Goal: Task Accomplishment & Management: Use online tool/utility

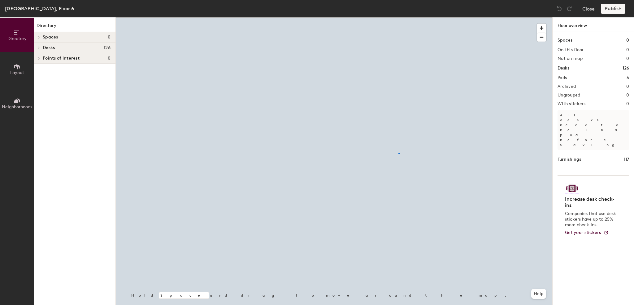
click at [399, 17] on div at bounding box center [334, 17] width 437 height 0
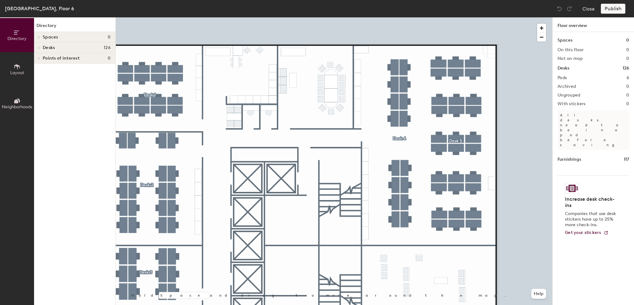
click at [382, 304] on html "Skip navigation Schedule Office People Analytics Visits Deliveries Services Man…" at bounding box center [317, 152] width 634 height 305
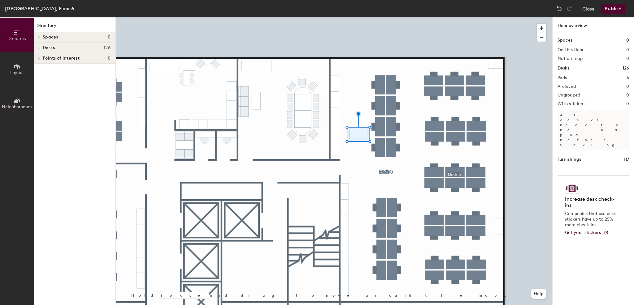
click at [18, 73] on span "Layout" at bounding box center [17, 72] width 14 height 5
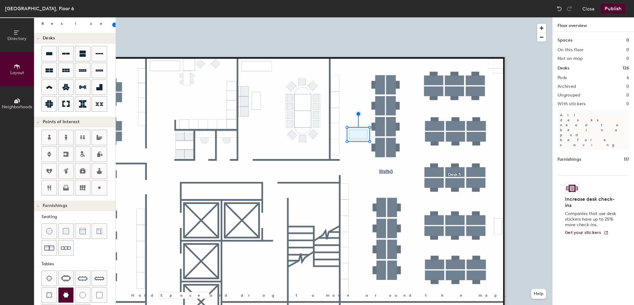
scroll to position [62, 0]
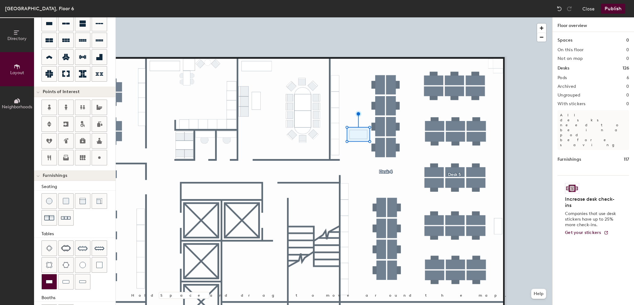
click at [52, 279] on img at bounding box center [49, 281] width 7 height 6
click at [47, 279] on img at bounding box center [49, 281] width 7 height 6
click at [102, 261] on div at bounding box center [99, 264] width 15 height 15
click at [336, 80] on span "Delete" at bounding box center [338, 82] width 22 height 11
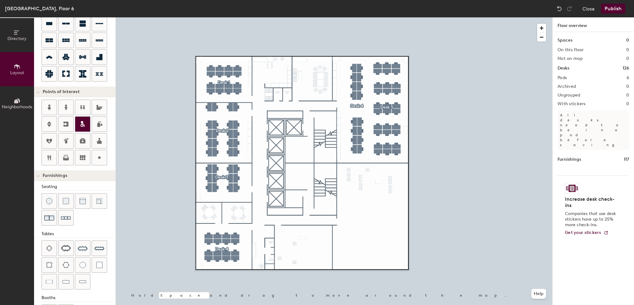
click at [81, 125] on icon at bounding box center [82, 125] width 3 height 3
click at [321, 144] on span "Done" at bounding box center [323, 146] width 18 height 11
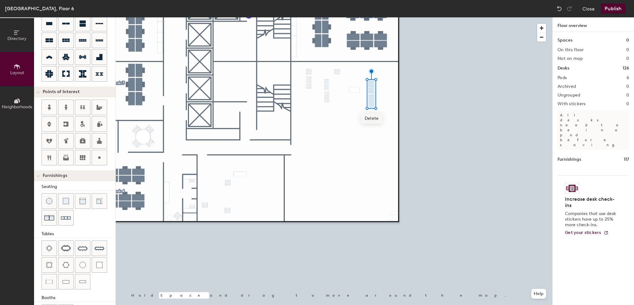
click at [376, 119] on span "Delete" at bounding box center [372, 118] width 22 height 11
click at [359, 107] on span "Delete" at bounding box center [355, 104] width 22 height 11
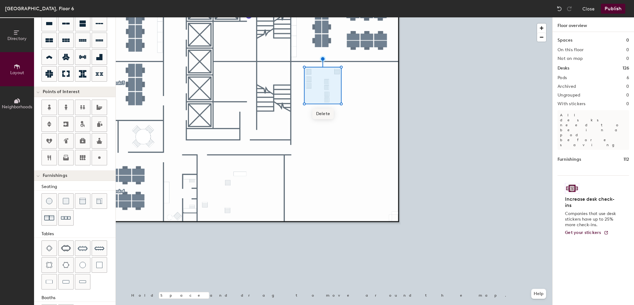
click at [327, 115] on span "Delete" at bounding box center [324, 113] width 22 height 11
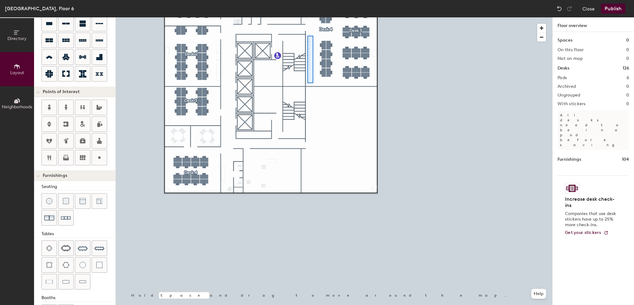
type input "40"
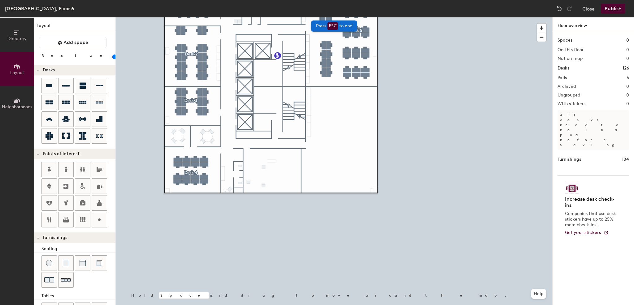
scroll to position [62, 0]
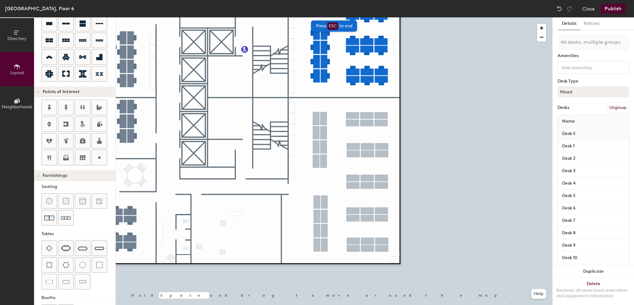
type input "140"
type input "46 desks"
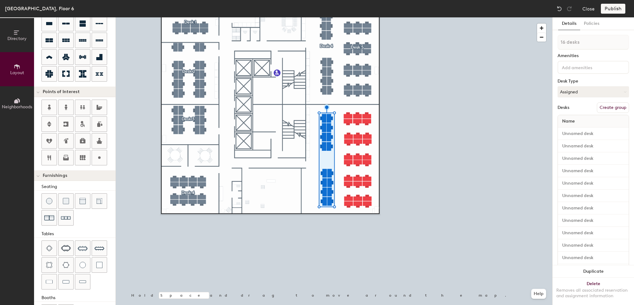
click at [605, 105] on button "Create group" at bounding box center [613, 107] width 32 height 11
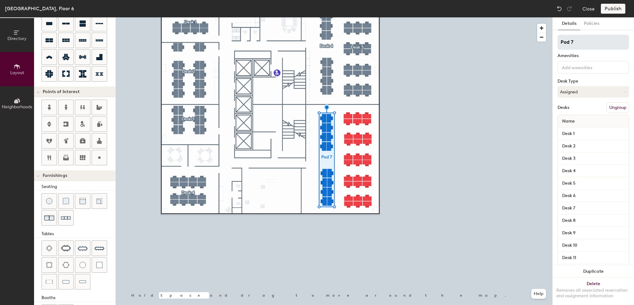
type input "140"
click at [518, 42] on div "Directory Layout Neighborhoods Layout Add space Resize Desks Points of Interest…" at bounding box center [317, 160] width 634 height 287
type input "D"
type input "140"
type input "De"
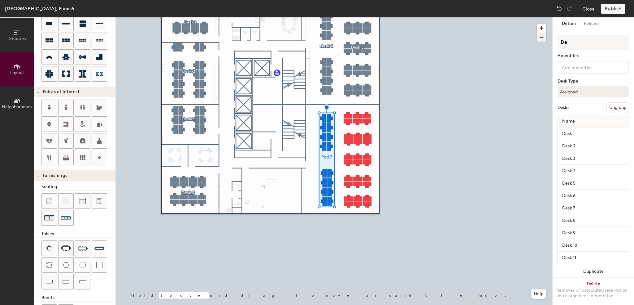
type input "140"
type input "Des"
type input "140"
type input "Desk"
type input "140"
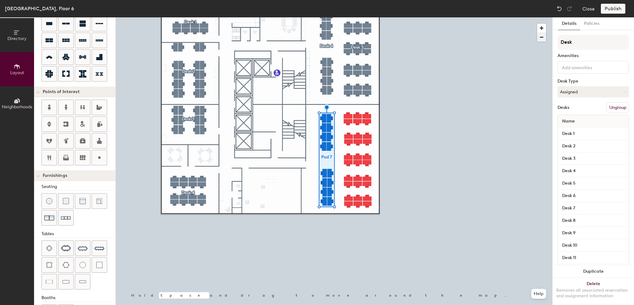
type input "Desk"
type input "140"
type input "Desk 6"
type input "140"
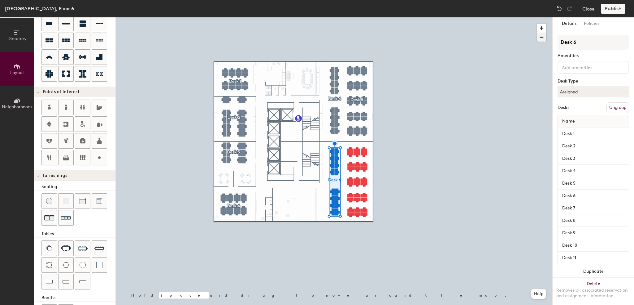
type input "Desk 6"
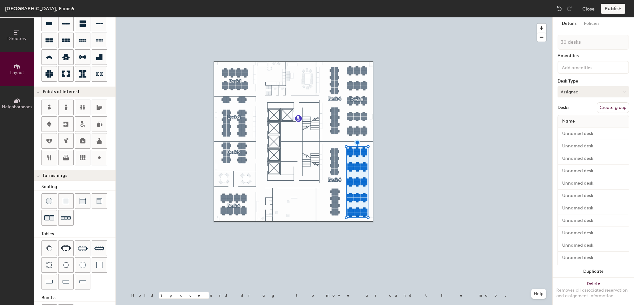
click at [601, 93] on button "Assigned" at bounding box center [594, 91] width 72 height 11
click at [575, 121] on div "Hot" at bounding box center [589, 120] width 62 height 9
click at [612, 106] on button "Create group" at bounding box center [613, 107] width 32 height 11
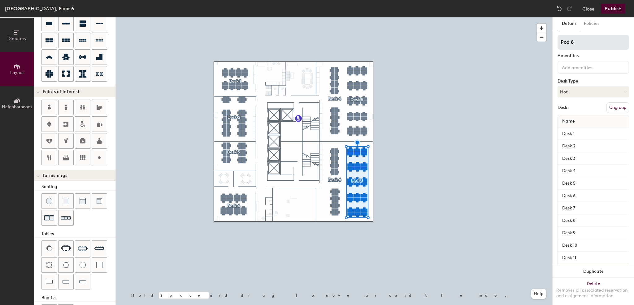
type input "140"
click at [514, 37] on div "Directory Layout Neighborhoods Layout Add space Resize Desks Points of Interest…" at bounding box center [317, 160] width 634 height 287
type input "D"
type input "140"
type input "Des"
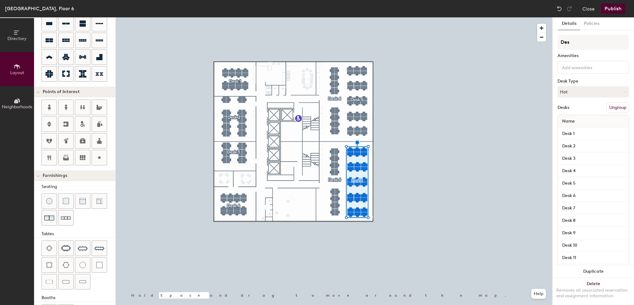
type input "140"
type input "Desk"
type input "140"
type input "Desk"
type input "140"
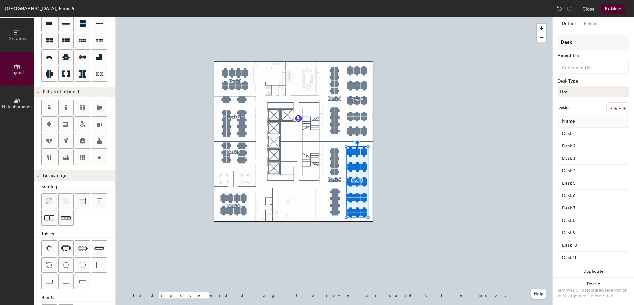
type input "Desk 7"
type input "140"
type input "Desk 7"
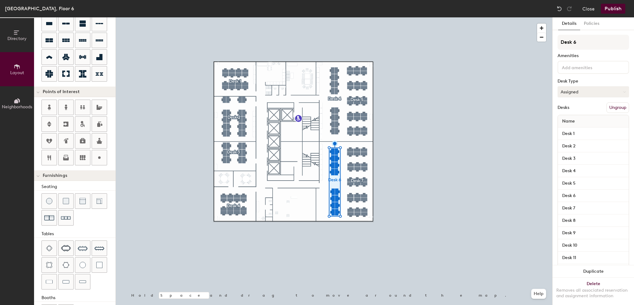
click at [574, 90] on button "Assigned" at bounding box center [594, 91] width 72 height 11
click at [575, 118] on div "Hot" at bounding box center [589, 120] width 62 height 9
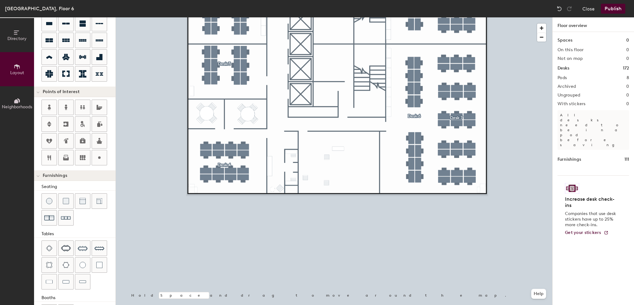
click at [166, 304] on html "Skip navigation Schedule Office People Analytics Visits Deliveries Services Man…" at bounding box center [317, 152] width 634 height 305
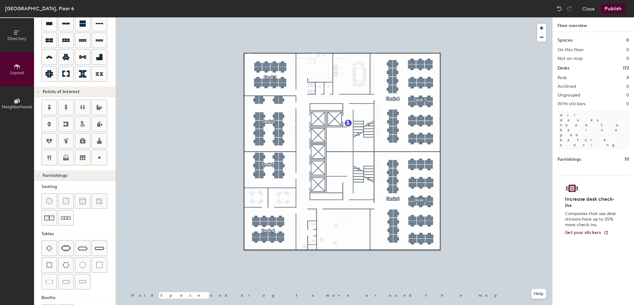
click at [609, 9] on button "Publish" at bounding box center [613, 9] width 24 height 10
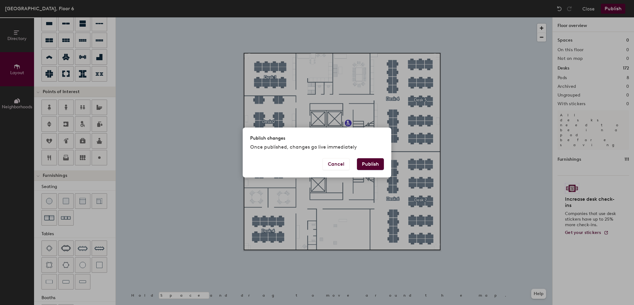
click at [361, 163] on button "Publish" at bounding box center [370, 164] width 27 height 12
type input "20"
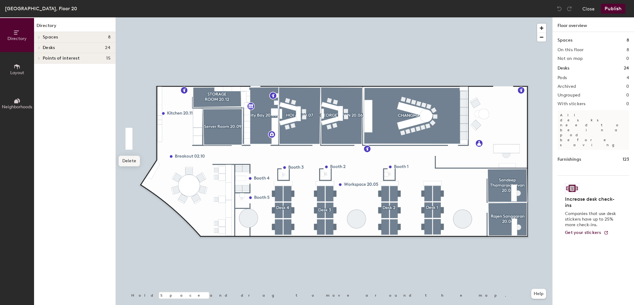
click at [129, 163] on span "Delete" at bounding box center [130, 161] width 22 height 11
click at [16, 77] on button "Layout" at bounding box center [17, 69] width 34 height 34
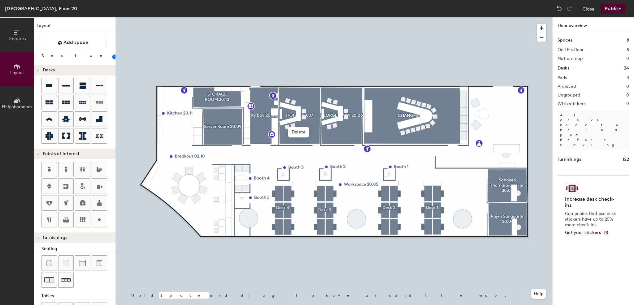
click at [617, 10] on button "Publish" at bounding box center [613, 9] width 24 height 10
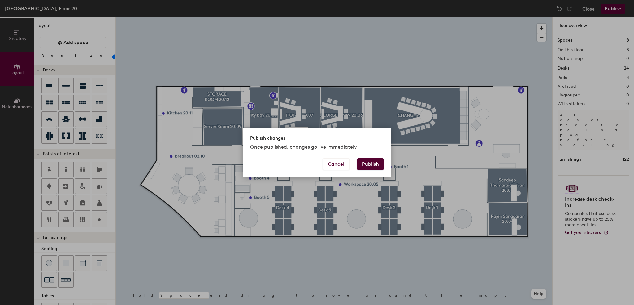
click at [373, 165] on button "Publish" at bounding box center [370, 164] width 27 height 12
type input "20"
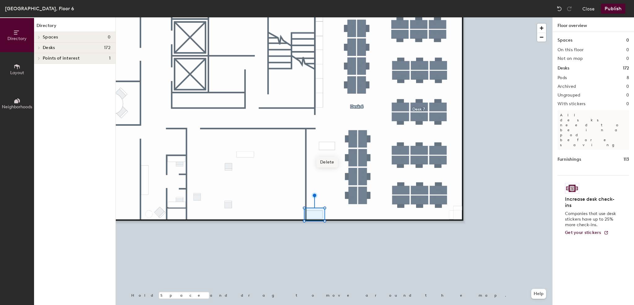
click at [329, 161] on span "Delete" at bounding box center [328, 162] width 22 height 11
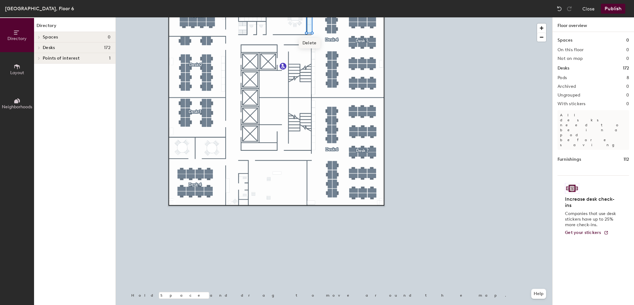
click at [317, 17] on div at bounding box center [334, 17] width 437 height 0
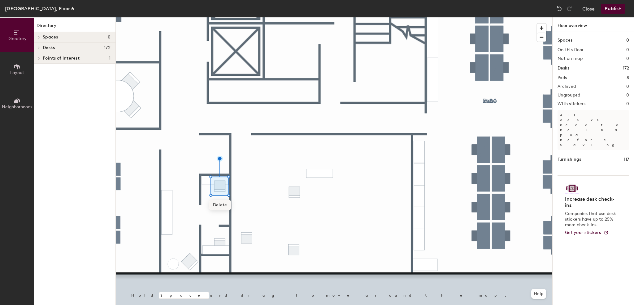
click at [221, 208] on span "Delete" at bounding box center [220, 205] width 22 height 11
click at [220, 267] on span "Delete" at bounding box center [220, 263] width 22 height 11
click at [218, 17] on div at bounding box center [334, 17] width 437 height 0
click at [20, 71] on span "Layout" at bounding box center [17, 72] width 14 height 5
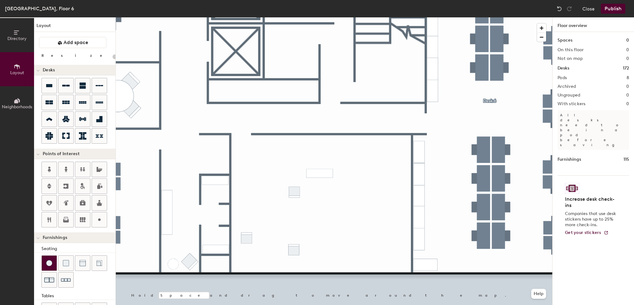
click at [51, 260] on img at bounding box center [49, 263] width 6 height 6
type input "40"
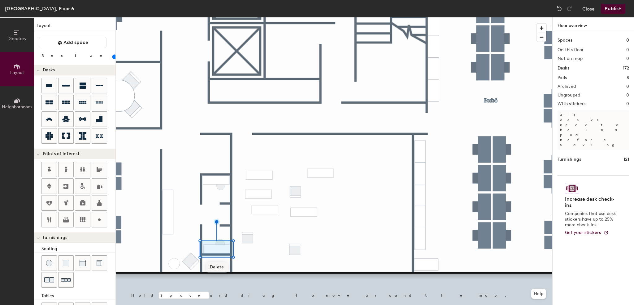
click at [220, 267] on span "Delete" at bounding box center [217, 266] width 22 height 11
click at [268, 227] on span "Delete" at bounding box center [266, 227] width 22 height 11
click at [266, 194] on span "Delete" at bounding box center [260, 193] width 22 height 11
click at [262, 214] on span "Delete" at bounding box center [259, 212] width 22 height 11
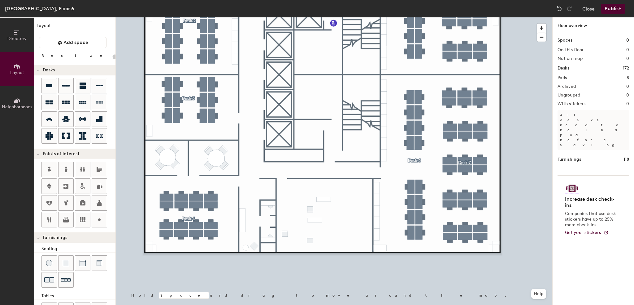
click at [231, 17] on div at bounding box center [334, 17] width 437 height 0
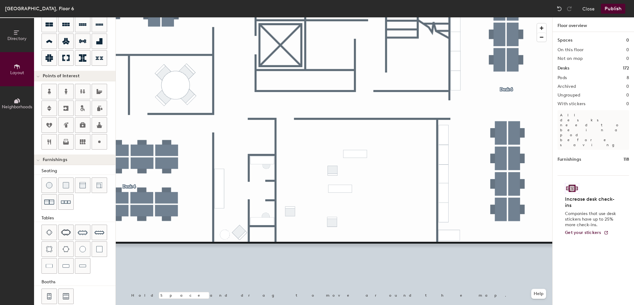
scroll to position [84, 0]
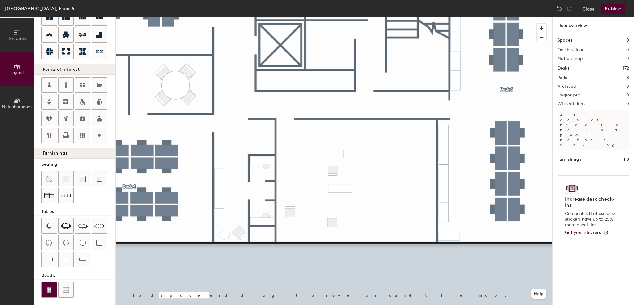
click at [50, 287] on img at bounding box center [49, 289] width 6 height 6
type input "40"
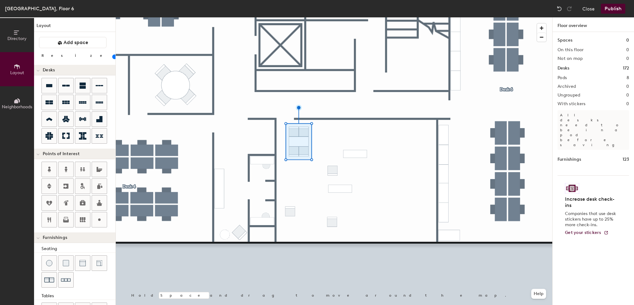
scroll to position [84, 0]
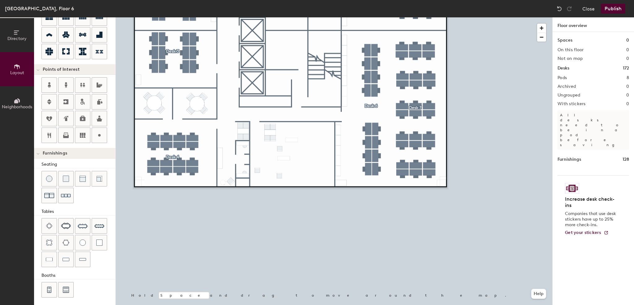
click at [606, 10] on button "Publish" at bounding box center [613, 9] width 24 height 10
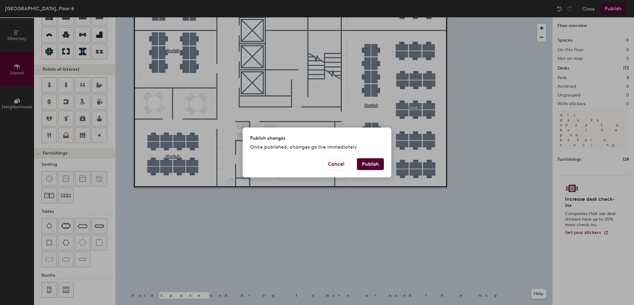
click at [369, 165] on button "Publish" at bounding box center [370, 164] width 27 height 12
type input "20"
